Goal: Transaction & Acquisition: Register for event/course

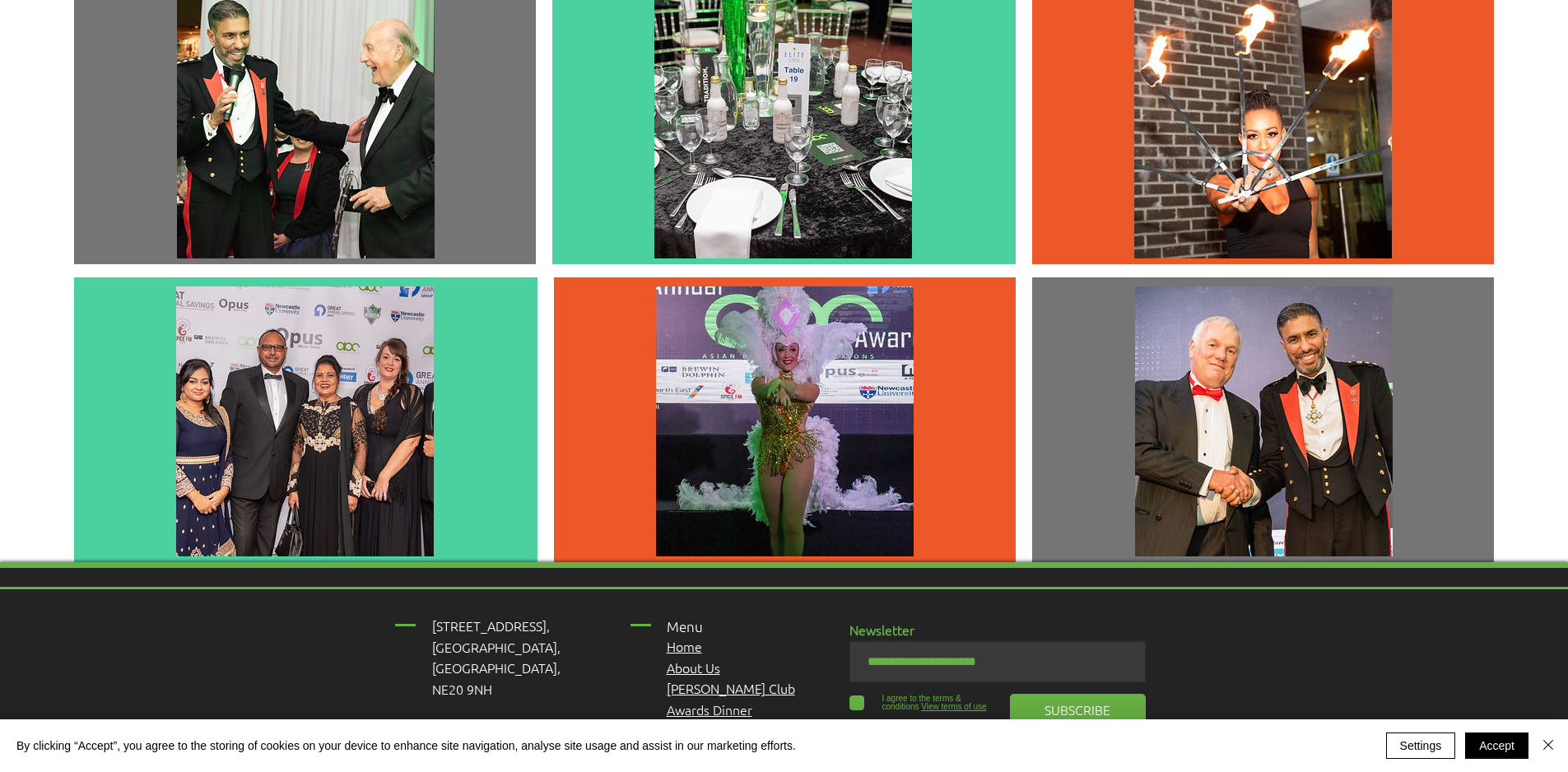
scroll to position [4323, 0]
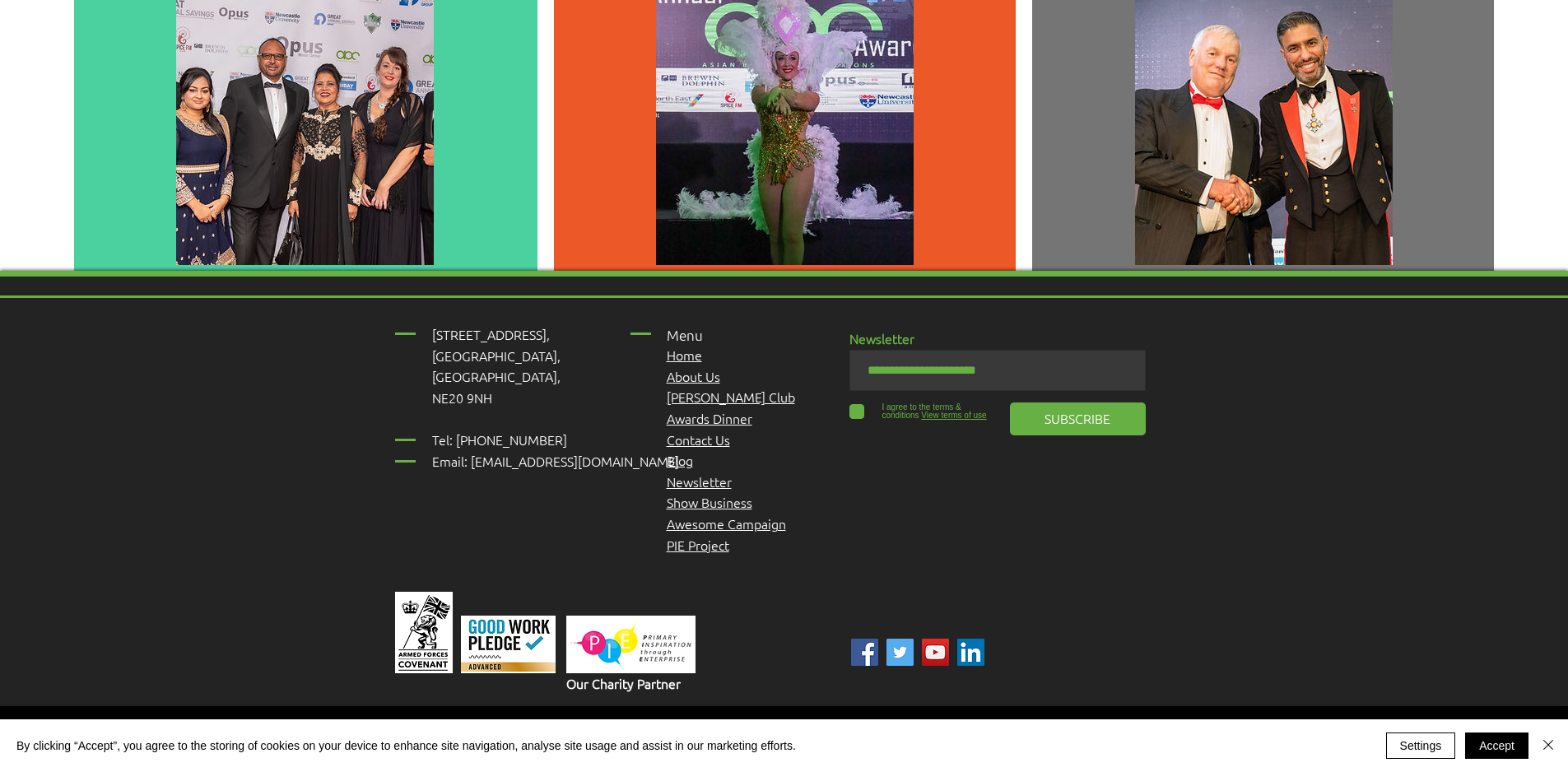
click at [713, 409] on span "Awards Dinner" at bounding box center [709, 418] width 86 height 18
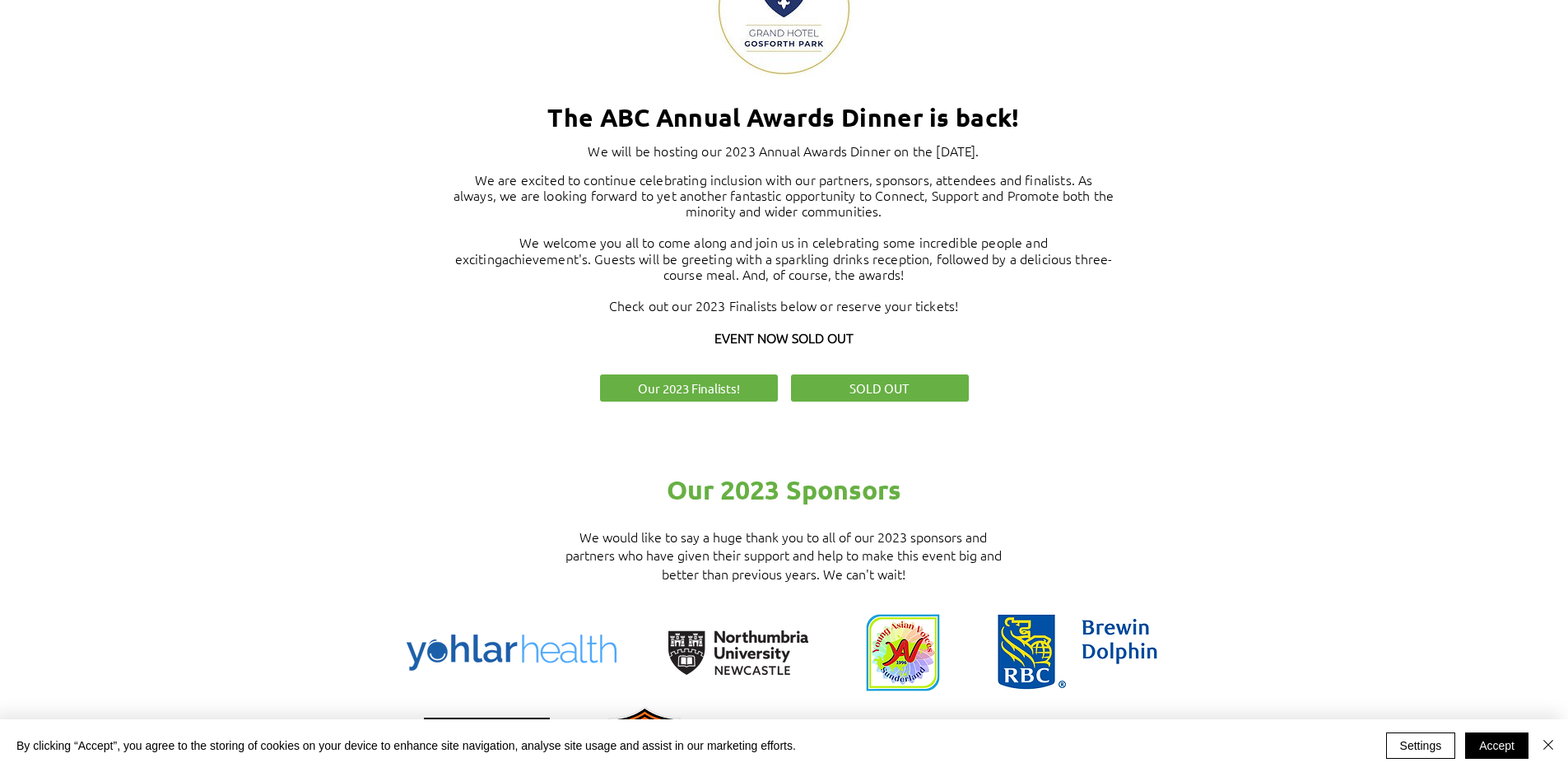
scroll to position [987, 0]
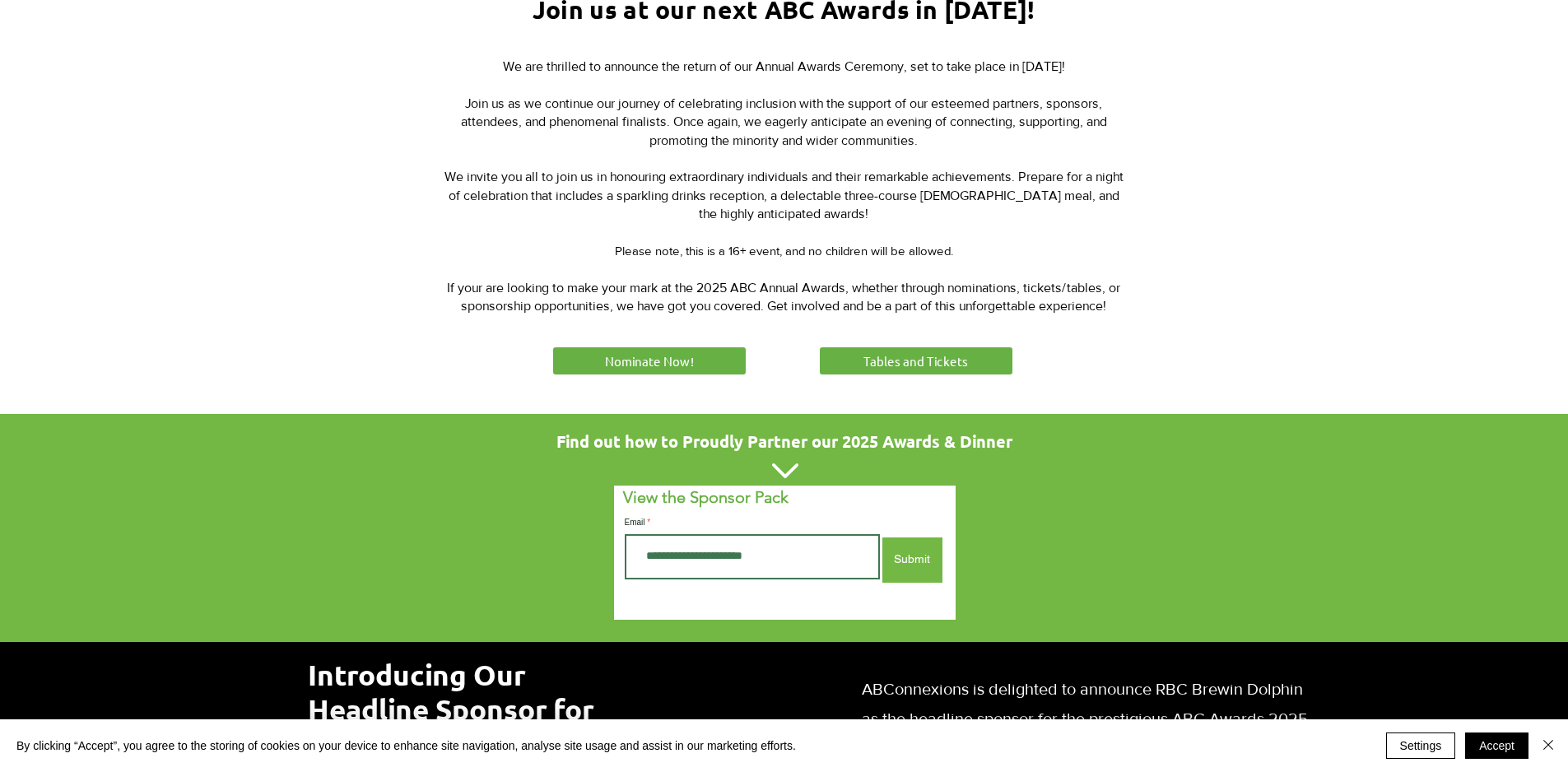
scroll to position [658, 0]
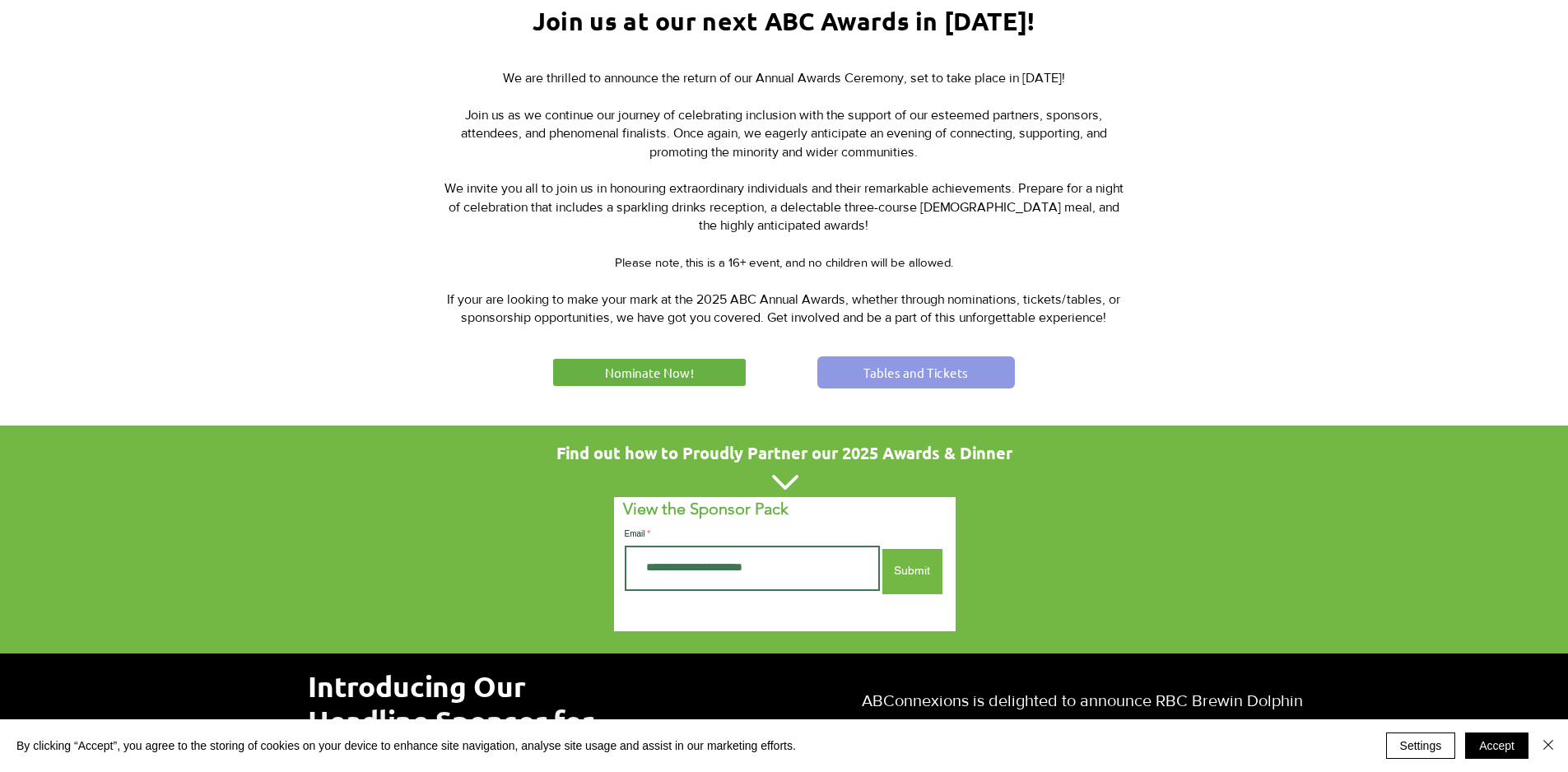
click at [974, 369] on link "Tables and Tickets" at bounding box center [916, 373] width 197 height 32
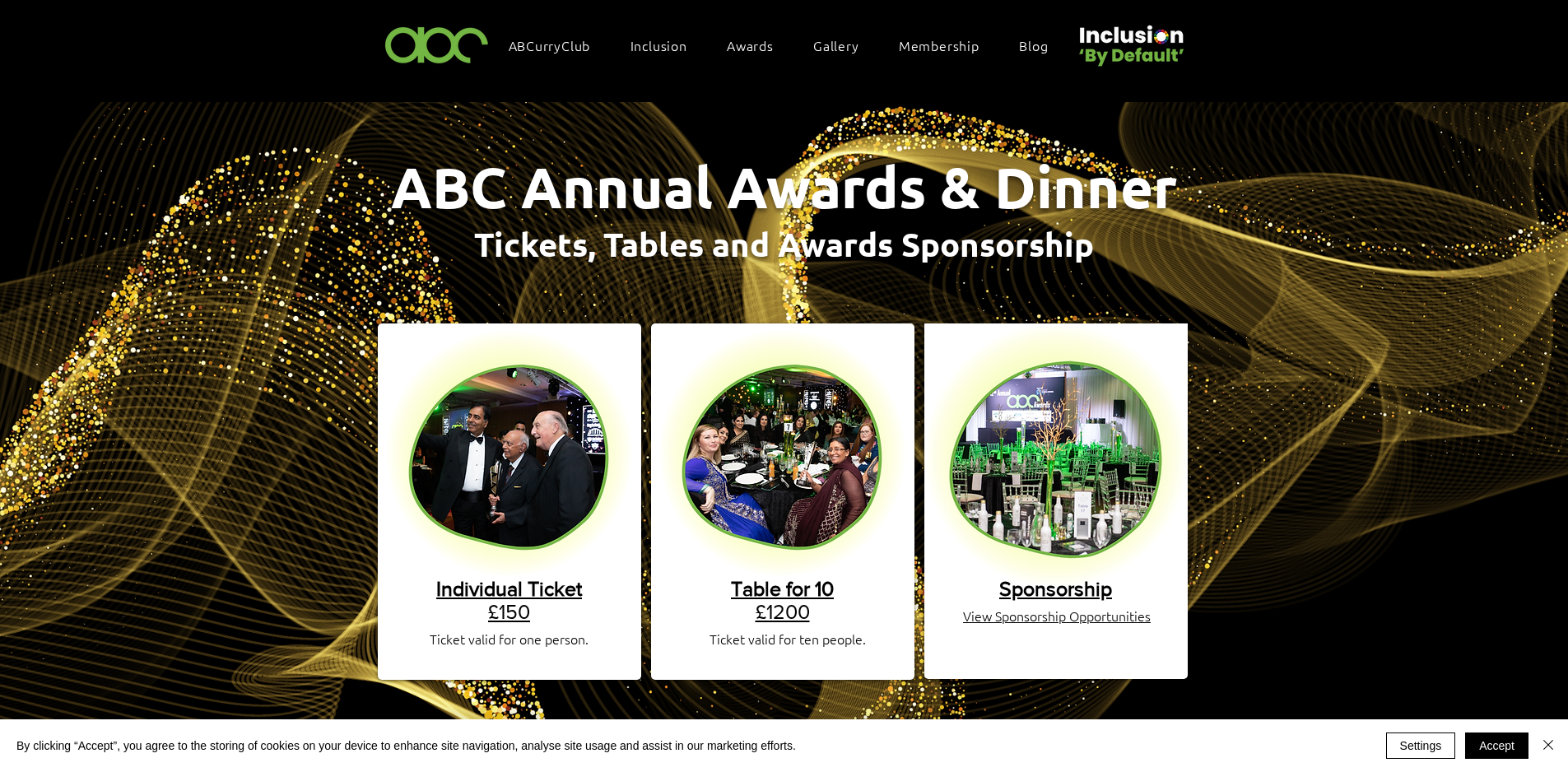
scroll to position [26, 0]
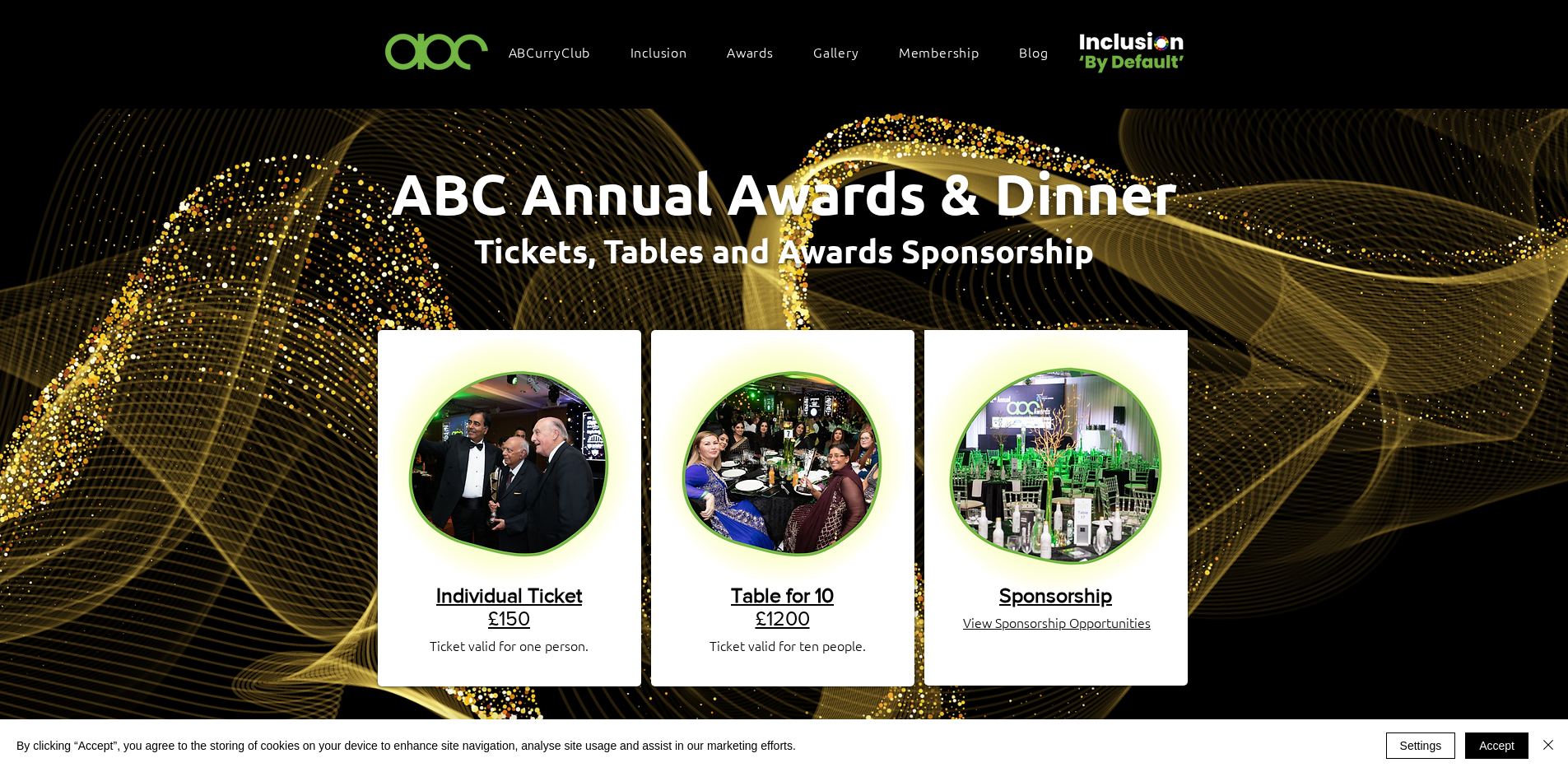
click at [526, 584] on span "Individual Ticket" at bounding box center [509, 595] width 146 height 23
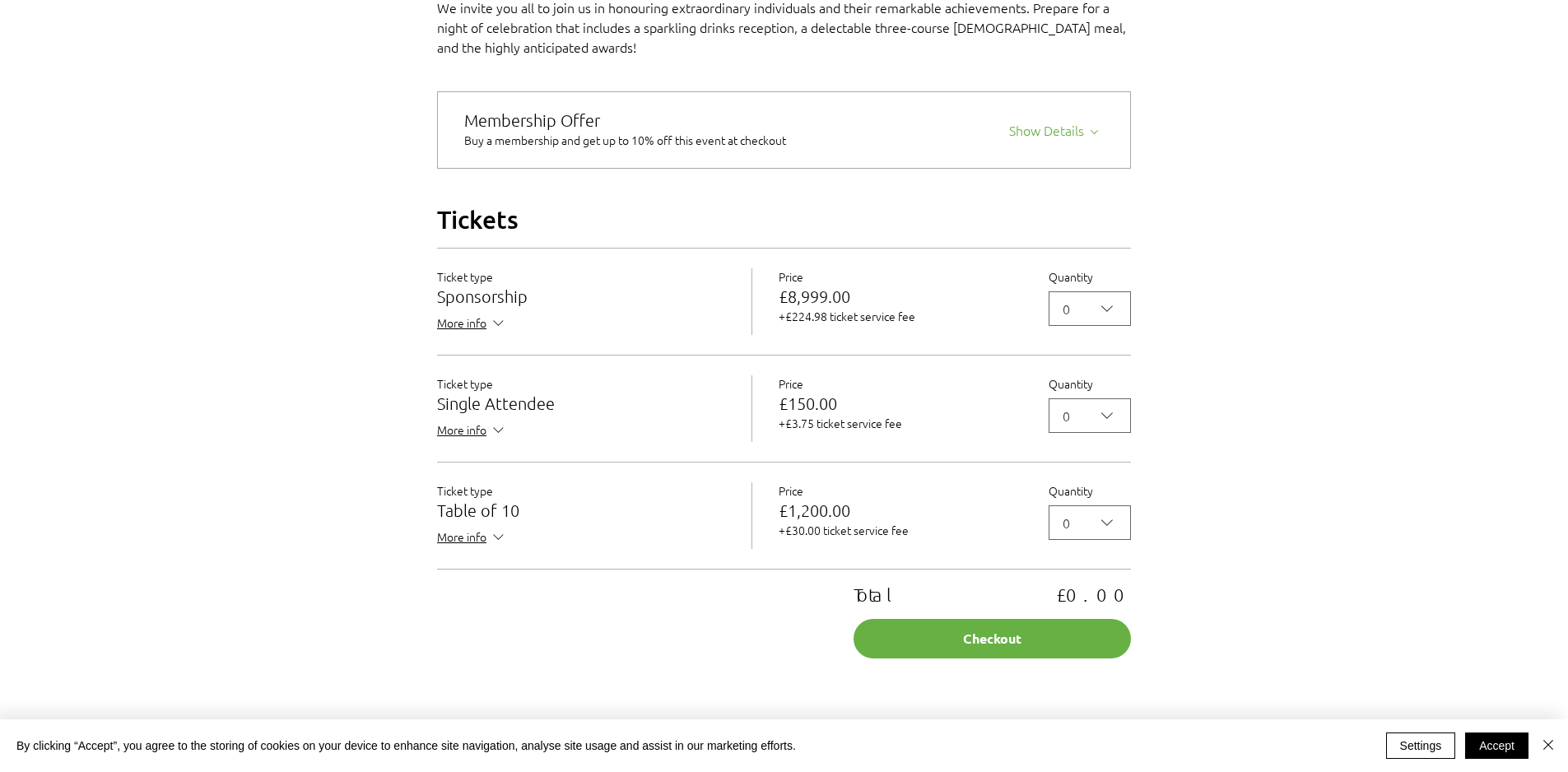
scroll to position [1316, 0]
